Goal: Navigation & Orientation: Understand site structure

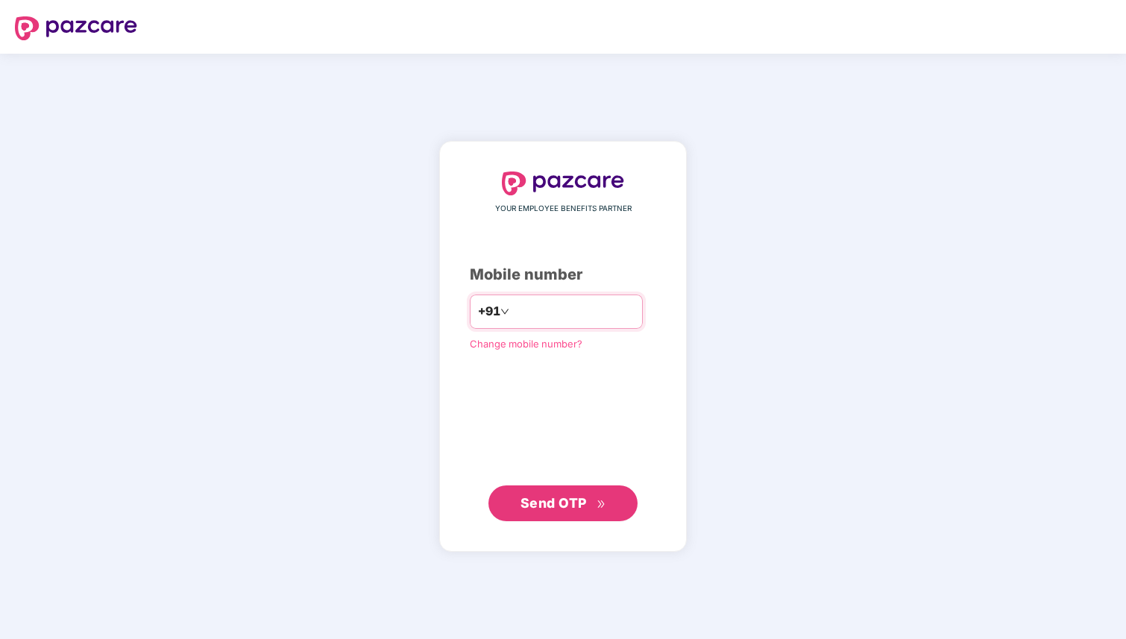
click at [512, 306] on input "number" at bounding box center [573, 312] width 122 height 24
type input "**********"
click at [581, 513] on button "Send OTP" at bounding box center [562, 503] width 149 height 36
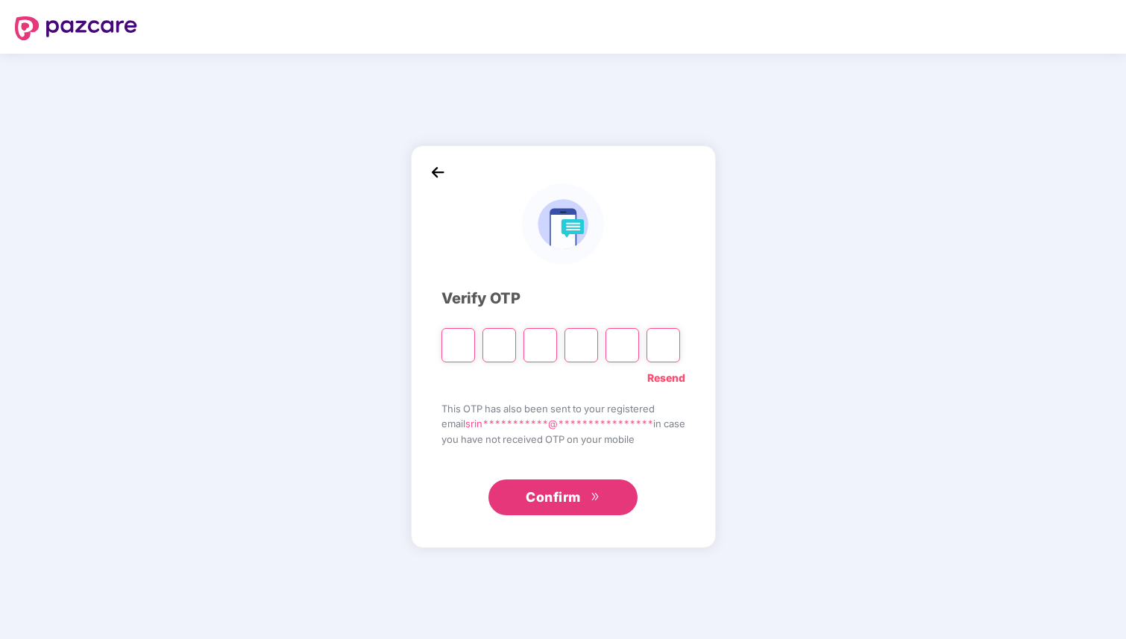
type input "*"
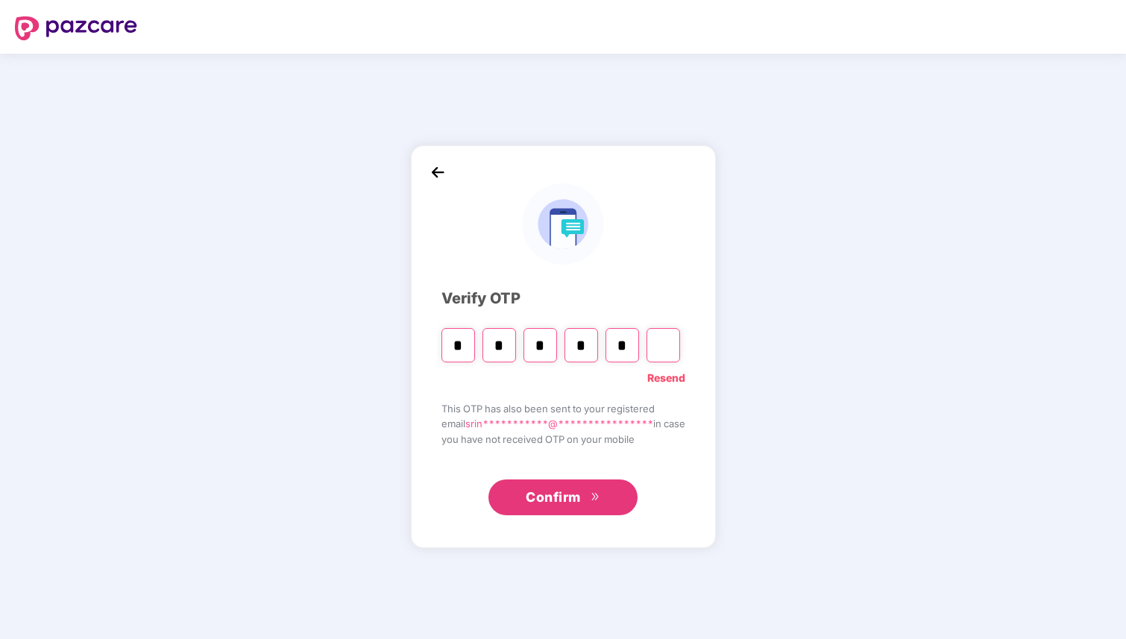
type input "*"
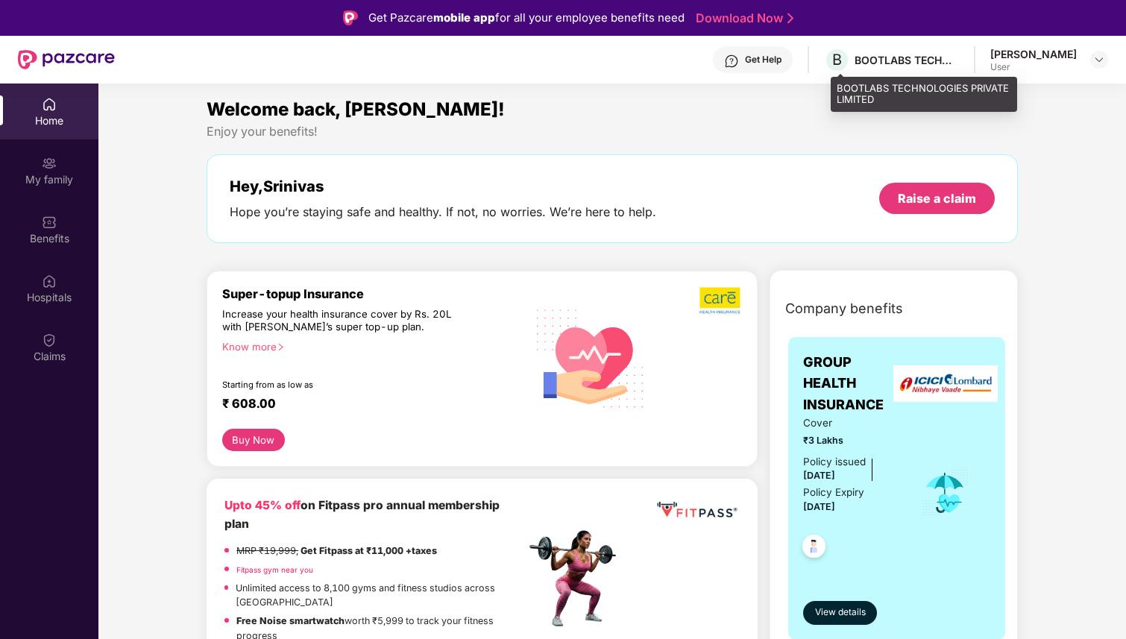
click at [907, 64] on div "BOOTLABS TECHNOLOGIES PRIVATE LIMITED" at bounding box center [906, 60] width 104 height 14
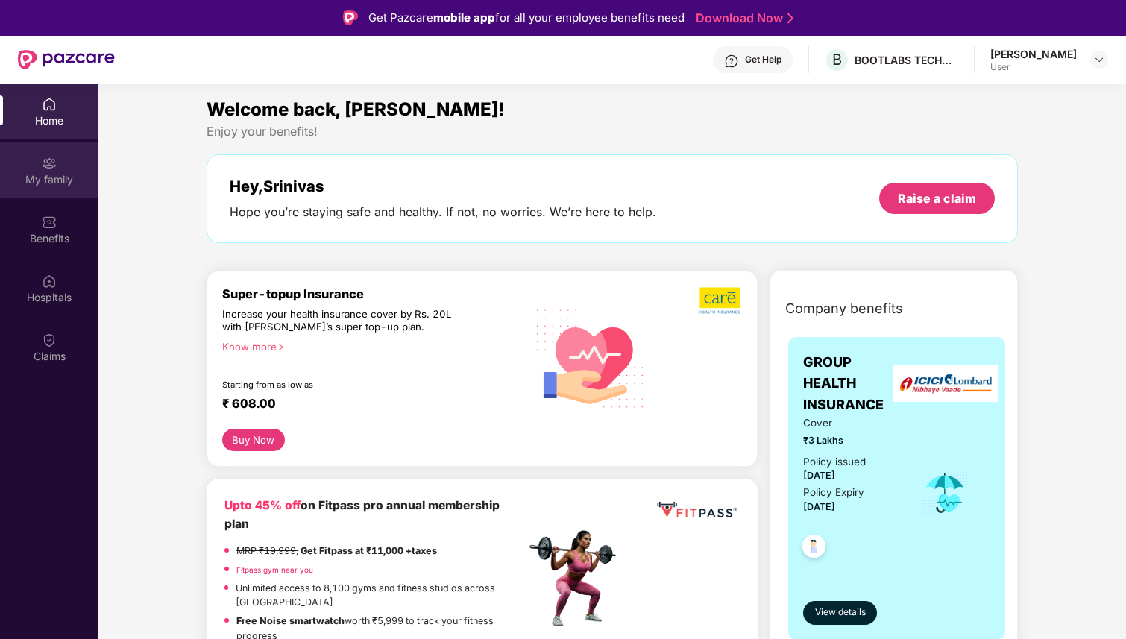
click at [49, 182] on div "My family" at bounding box center [49, 179] width 98 height 15
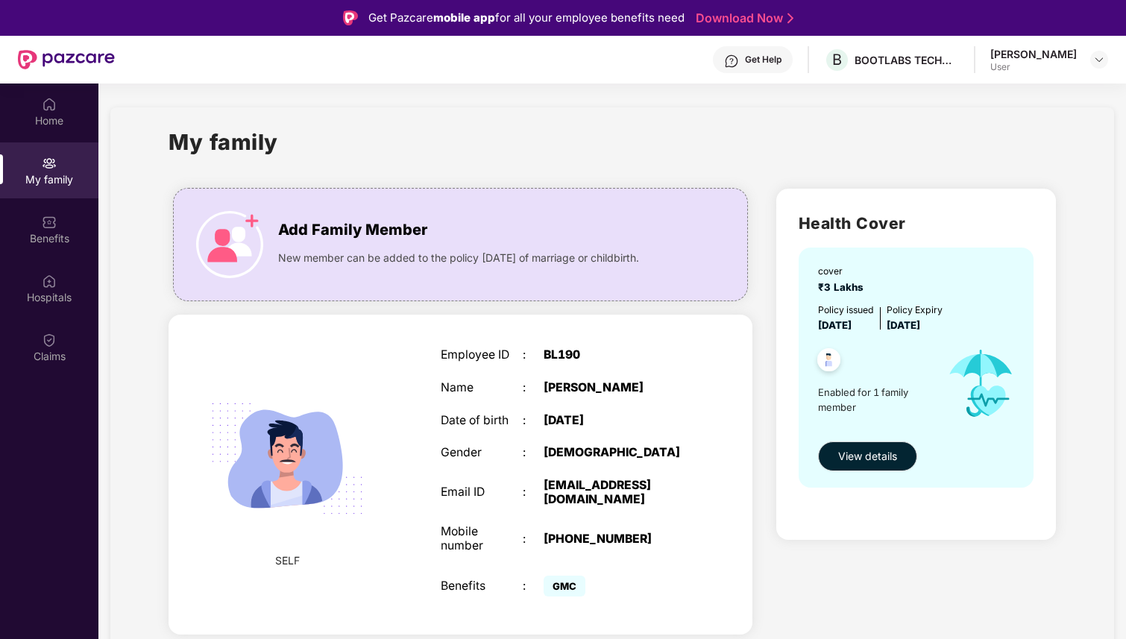
click at [49, 140] on div "Home My family Benefits Hospitals Claims" at bounding box center [49, 231] width 98 height 295
click at [50, 122] on div "Home" at bounding box center [49, 120] width 98 height 15
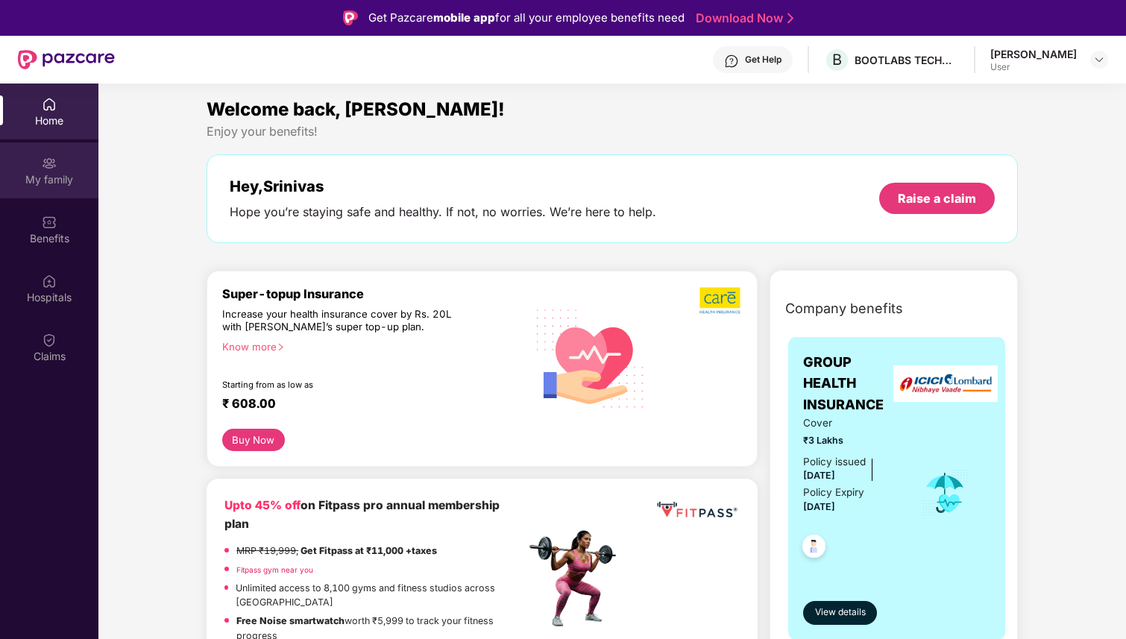
click at [61, 172] on div "My family" at bounding box center [49, 179] width 98 height 15
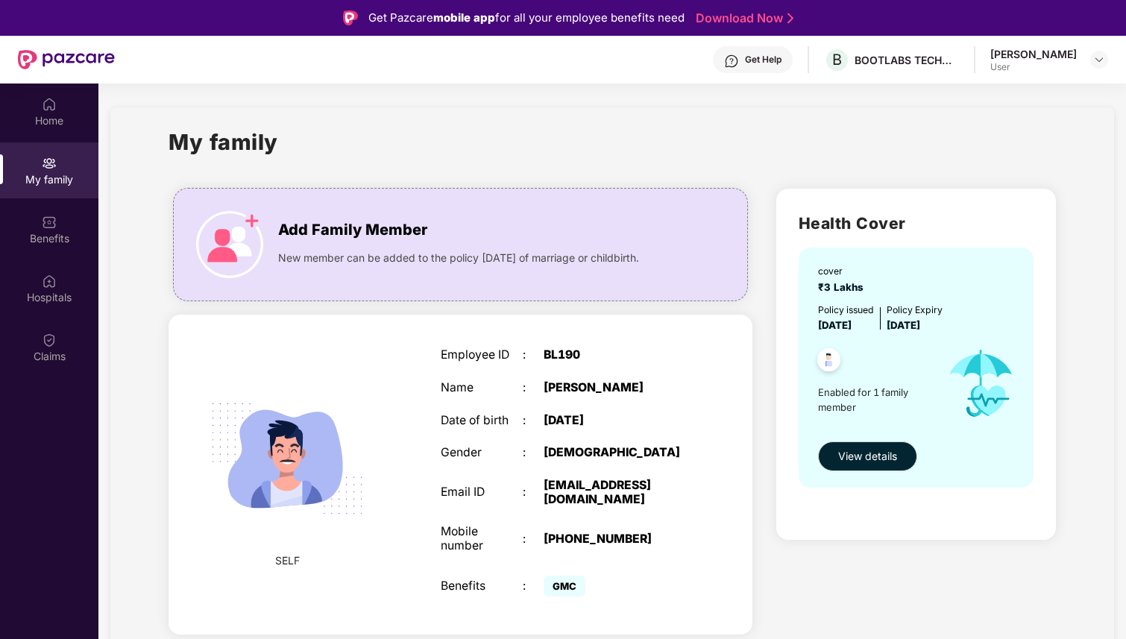
click at [61, 172] on div "My family" at bounding box center [49, 179] width 98 height 15
click at [49, 236] on div "Benefits" at bounding box center [49, 238] width 98 height 15
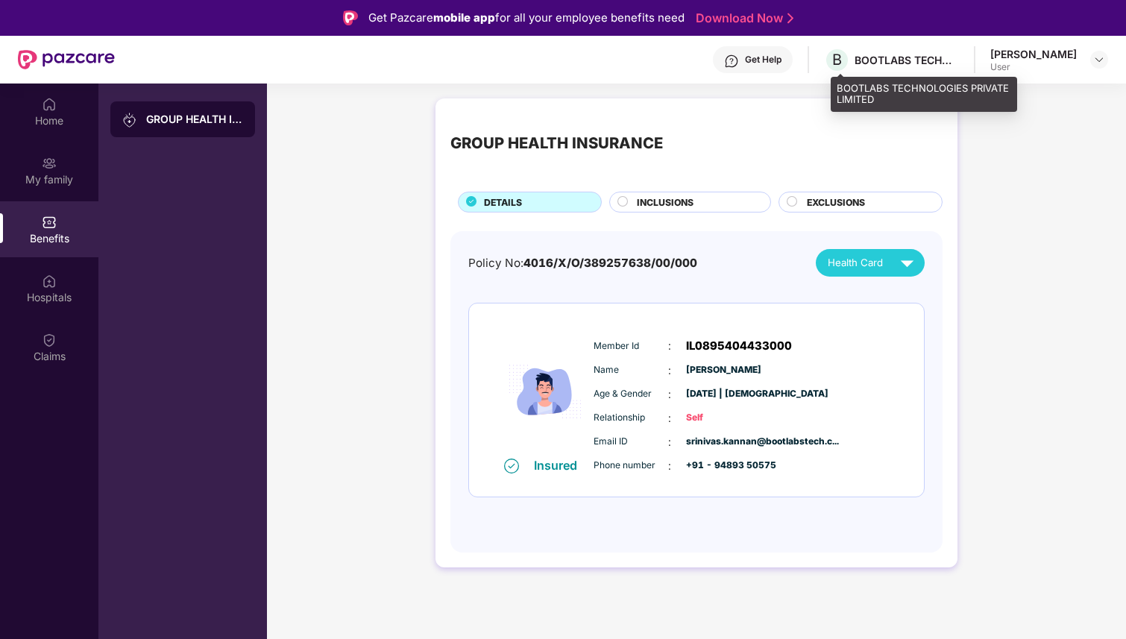
click at [896, 66] on div "BOOTLABS TECHNOLOGIES PRIVATE LIMITED" at bounding box center [906, 60] width 104 height 14
click at [1070, 57] on div "[PERSON_NAME]" at bounding box center [1033, 54] width 86 height 14
click at [1085, 57] on div "[PERSON_NAME] User" at bounding box center [1049, 60] width 118 height 26
click at [1091, 57] on div at bounding box center [1099, 60] width 18 height 18
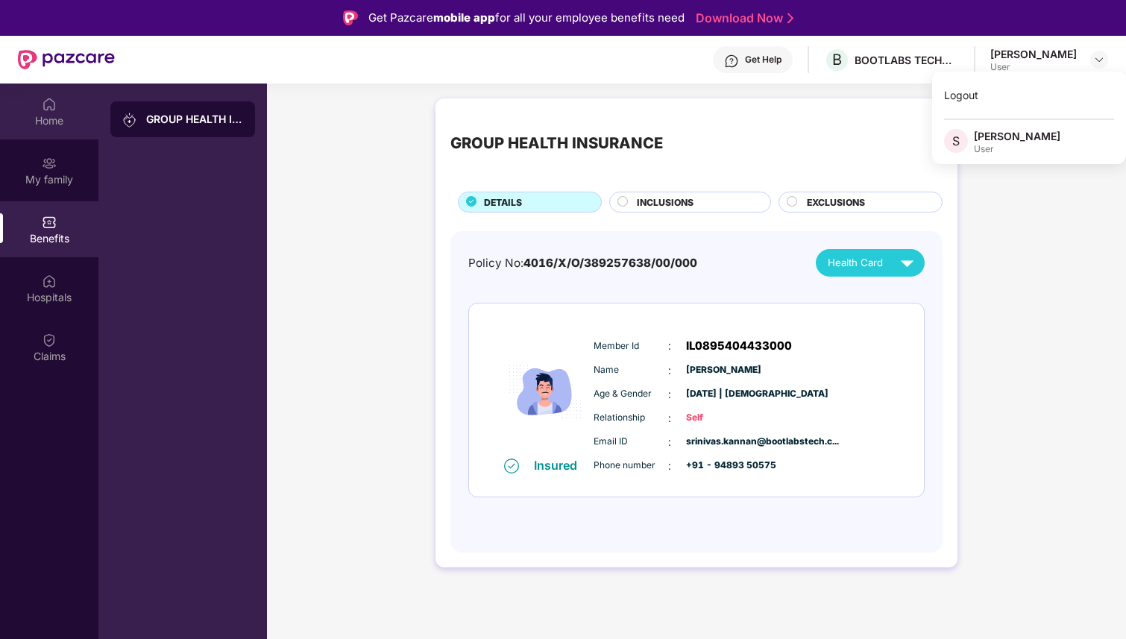
click at [47, 127] on div "Home" at bounding box center [49, 112] width 98 height 56
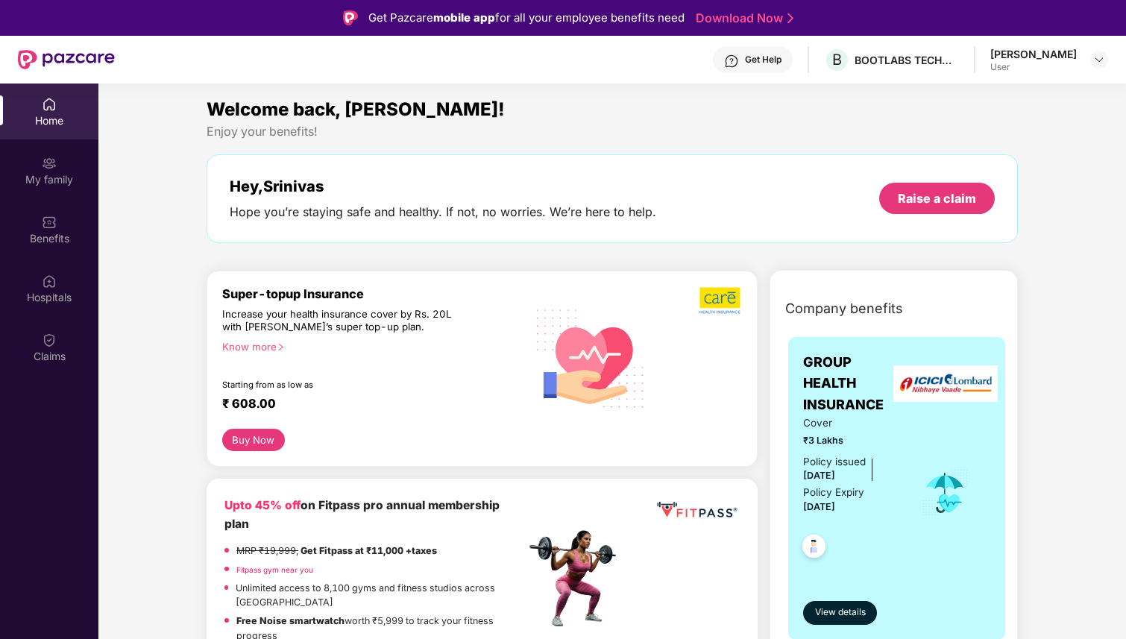
click at [47, 127] on div "Home" at bounding box center [49, 112] width 98 height 56
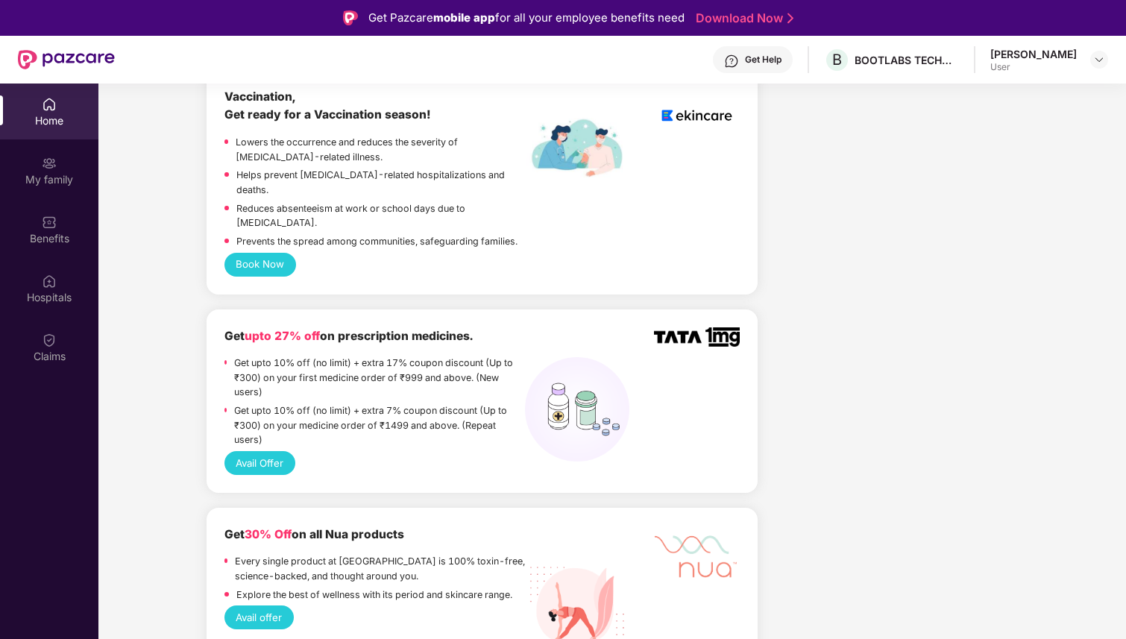
scroll to position [863, 0]
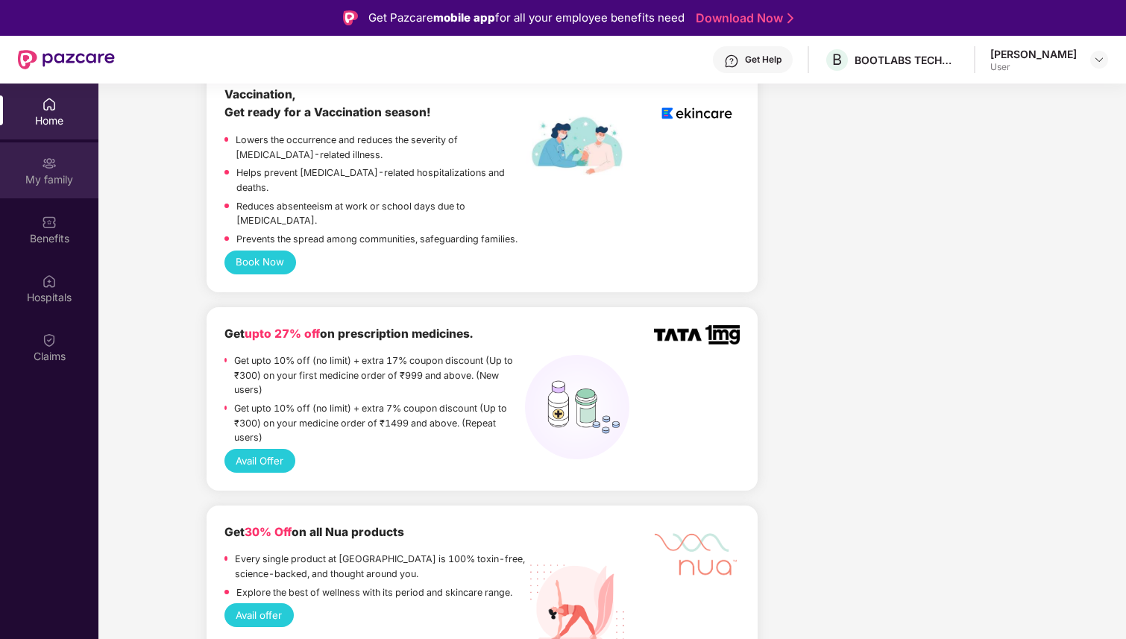
click at [57, 193] on div "My family" at bounding box center [49, 170] width 98 height 56
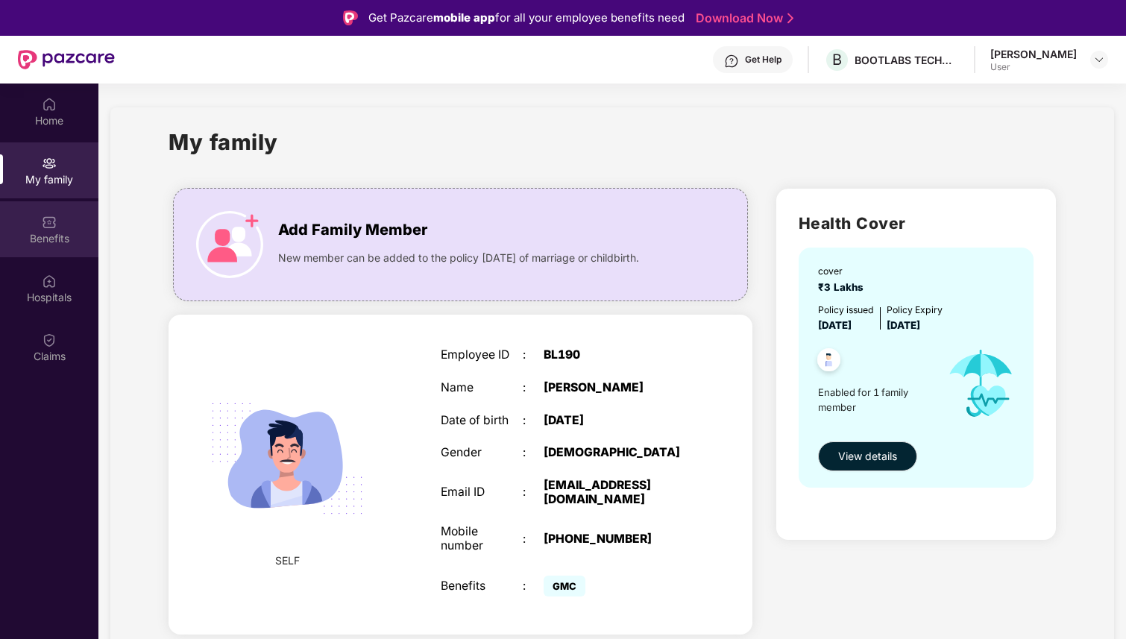
click at [42, 256] on div "Benefits" at bounding box center [49, 229] width 98 height 56
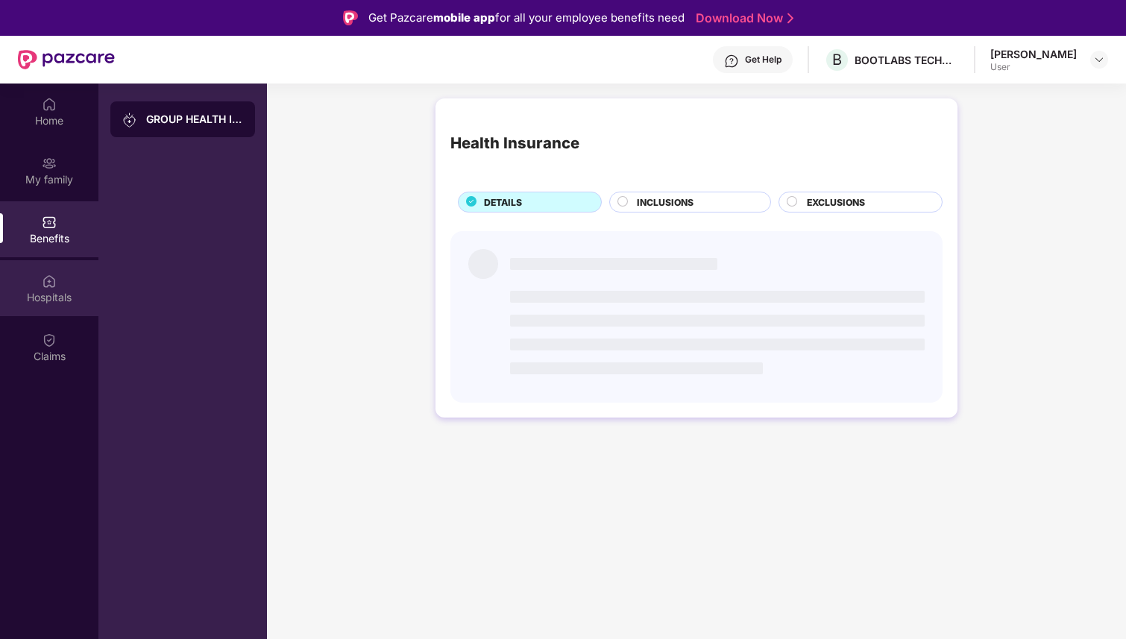
click at [42, 292] on div "Hospitals" at bounding box center [49, 297] width 98 height 15
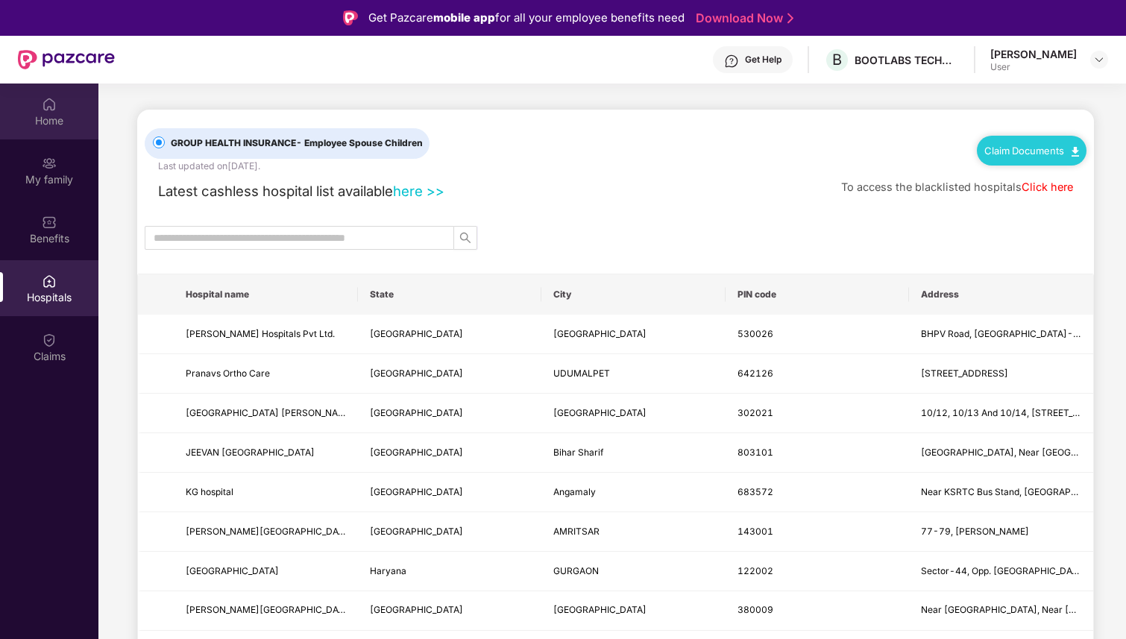
click at [50, 116] on div "Home" at bounding box center [49, 120] width 98 height 15
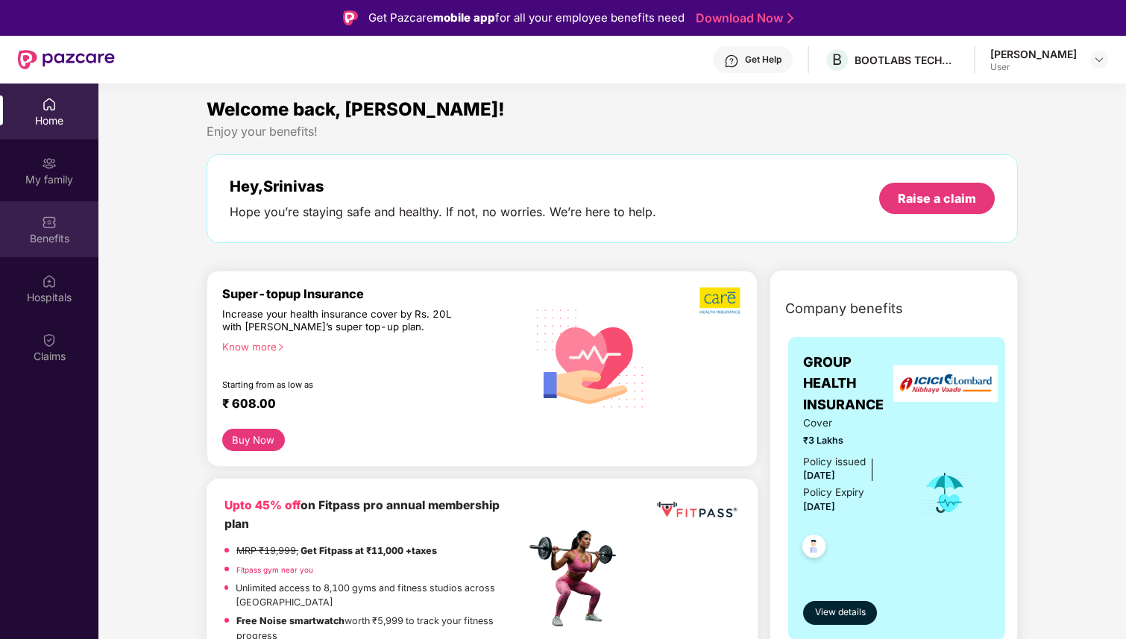
click at [38, 227] on div "Benefits" at bounding box center [49, 229] width 98 height 56
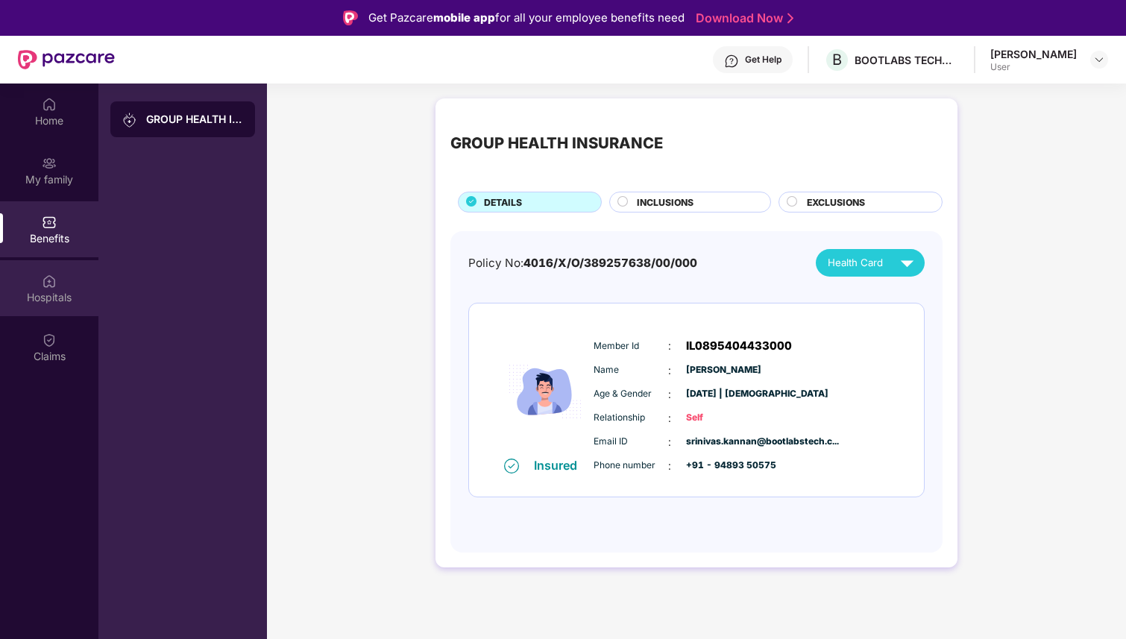
click at [41, 268] on div "Hospitals" at bounding box center [49, 288] width 98 height 56
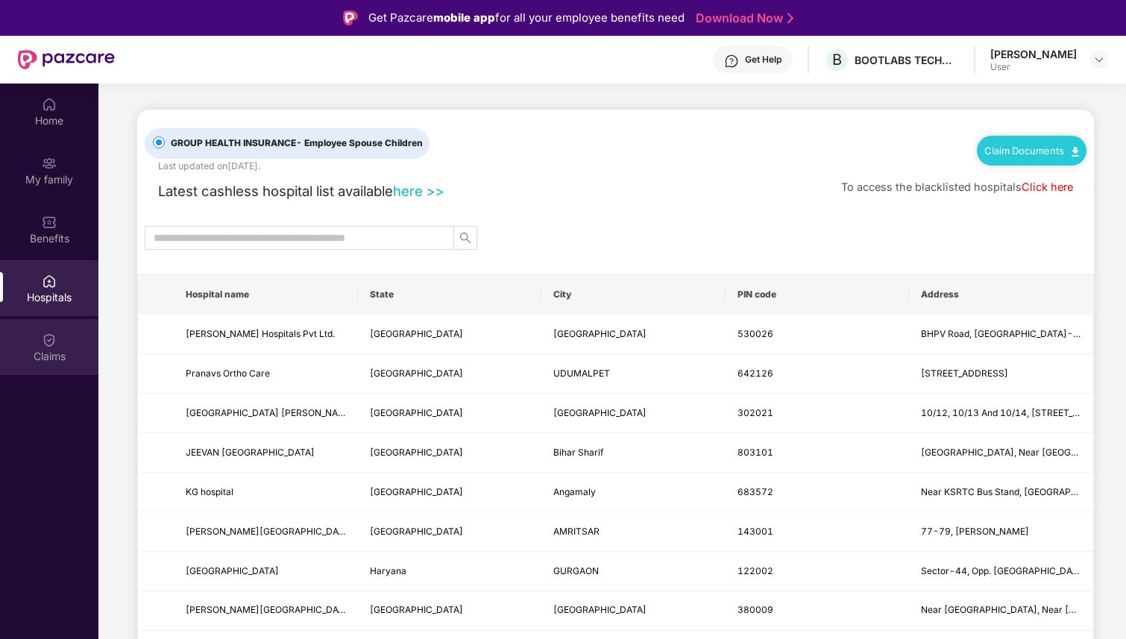
click at [32, 337] on div "Claims" at bounding box center [49, 347] width 98 height 56
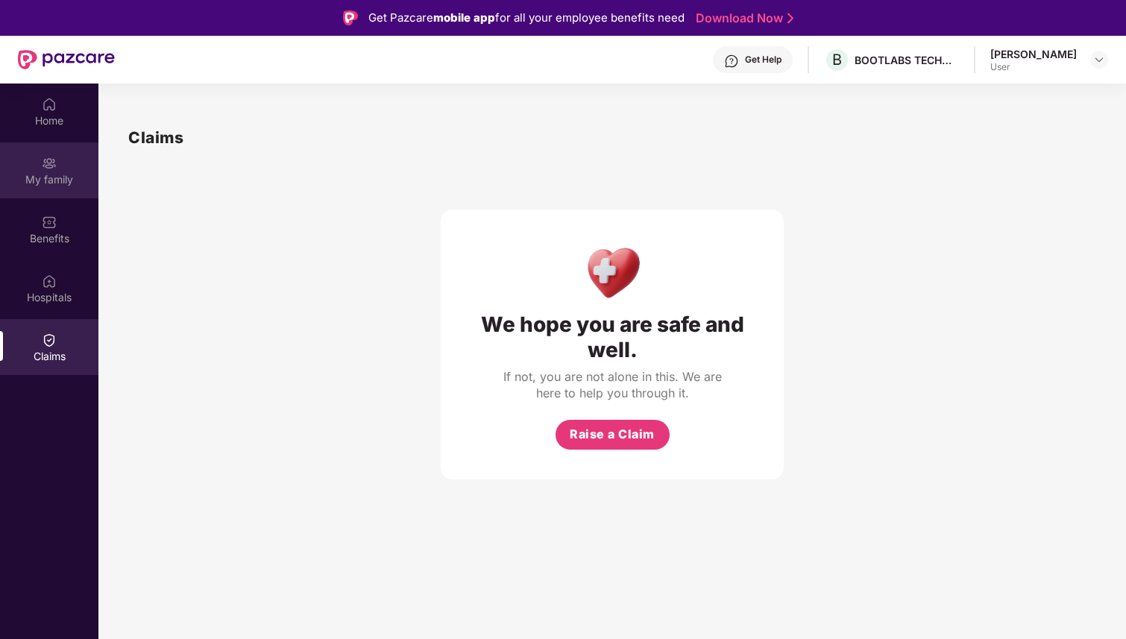
click at [47, 166] on img at bounding box center [49, 163] width 15 height 15
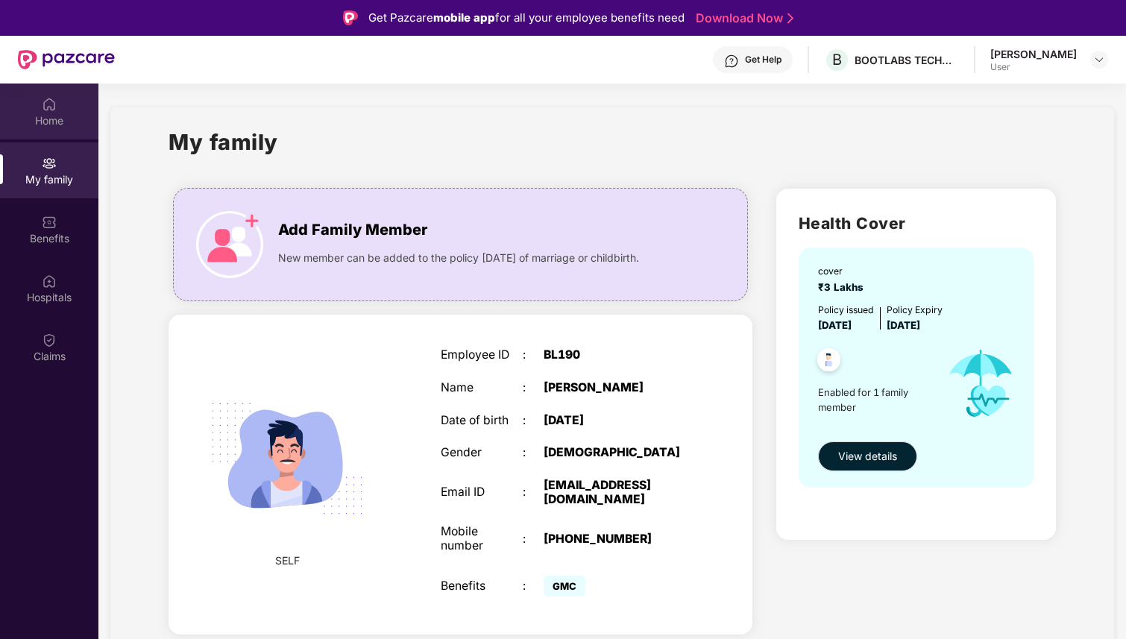
click at [45, 125] on div "Home" at bounding box center [49, 120] width 98 height 15
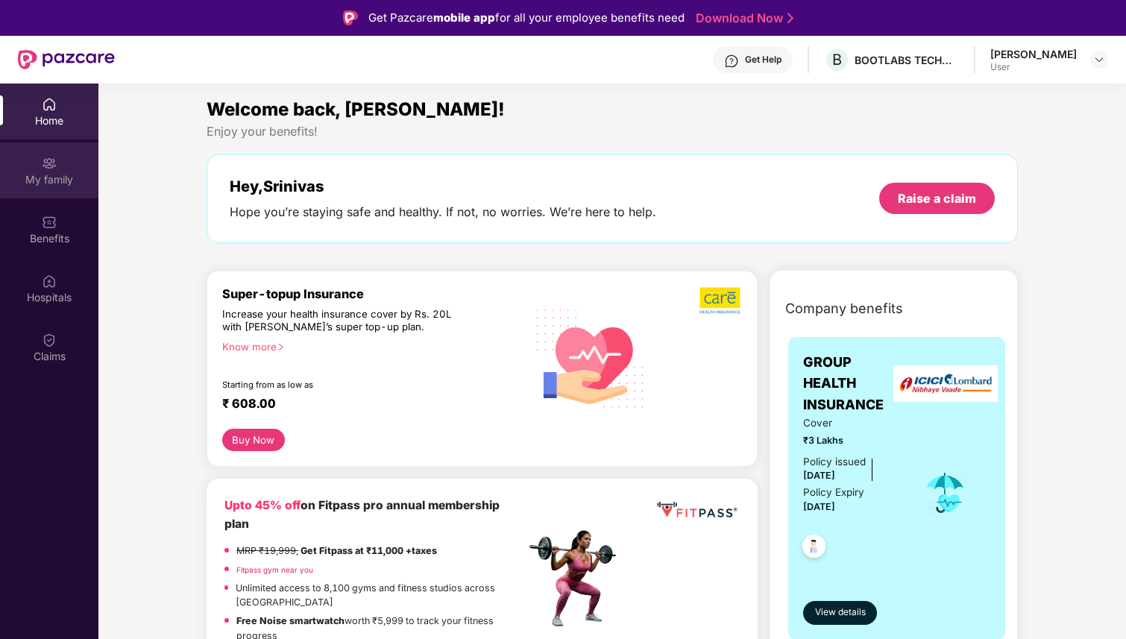
click at [39, 194] on div "My family" at bounding box center [49, 170] width 98 height 56
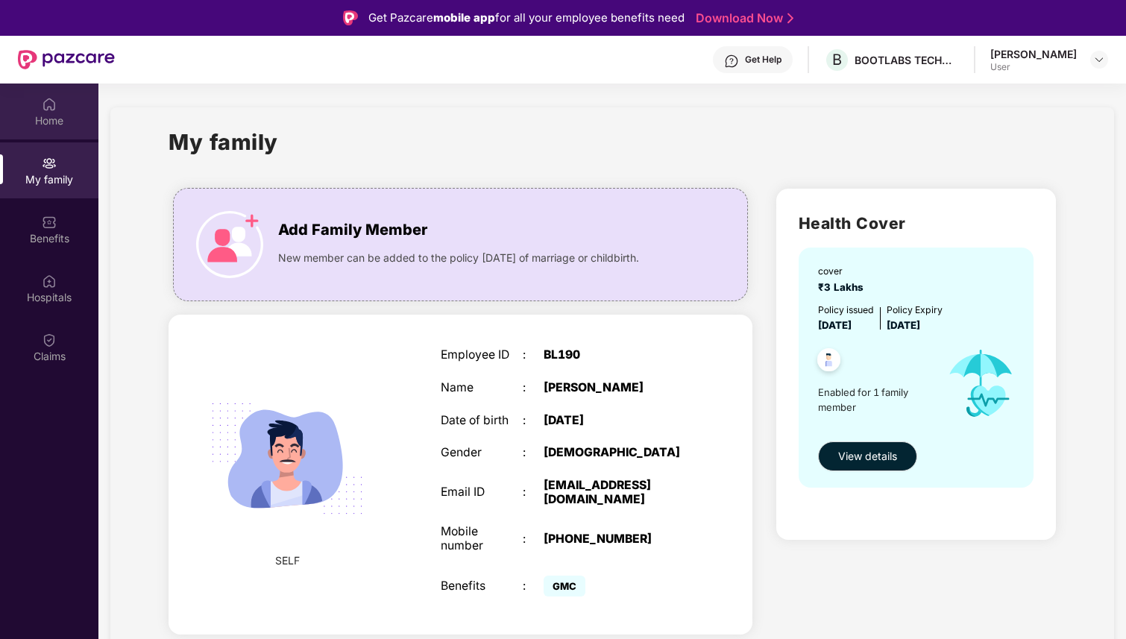
click at [63, 131] on div "Home" at bounding box center [49, 112] width 98 height 56
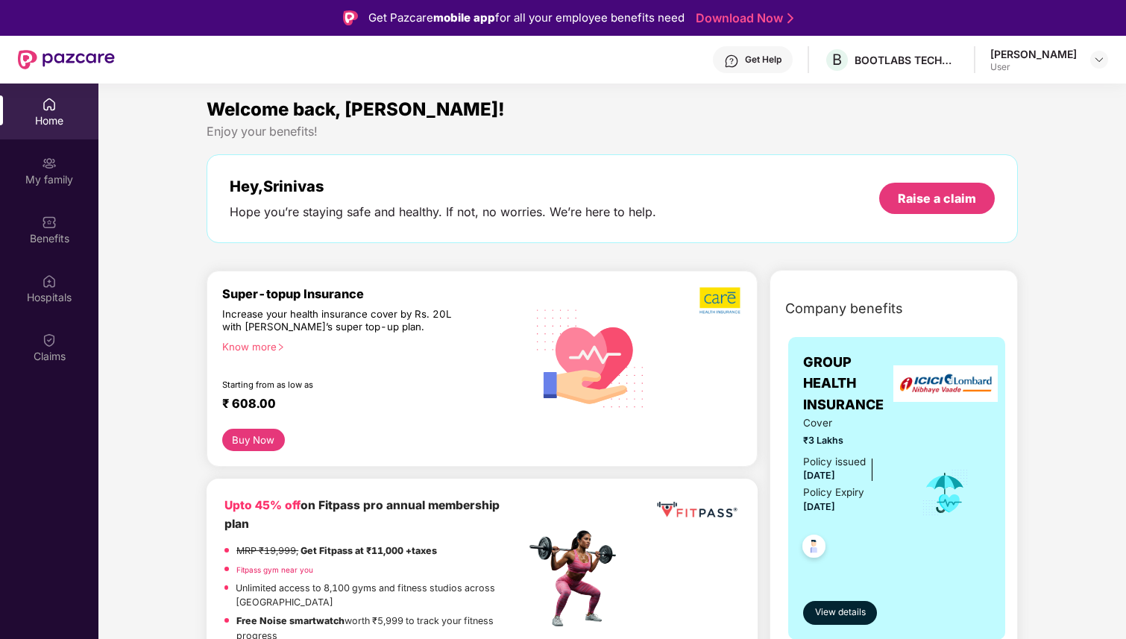
click at [62, 131] on div "Home" at bounding box center [49, 112] width 98 height 56
